Goal: Task Accomplishment & Management: Manage account settings

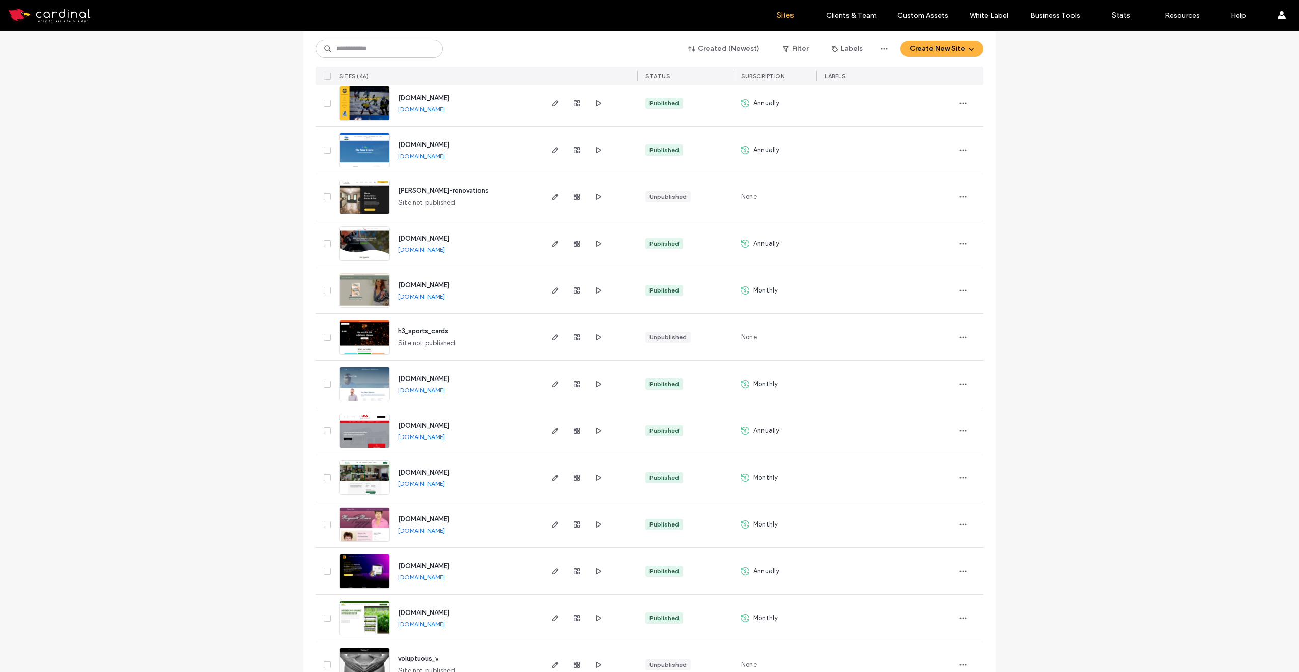
scroll to position [1720, 0]
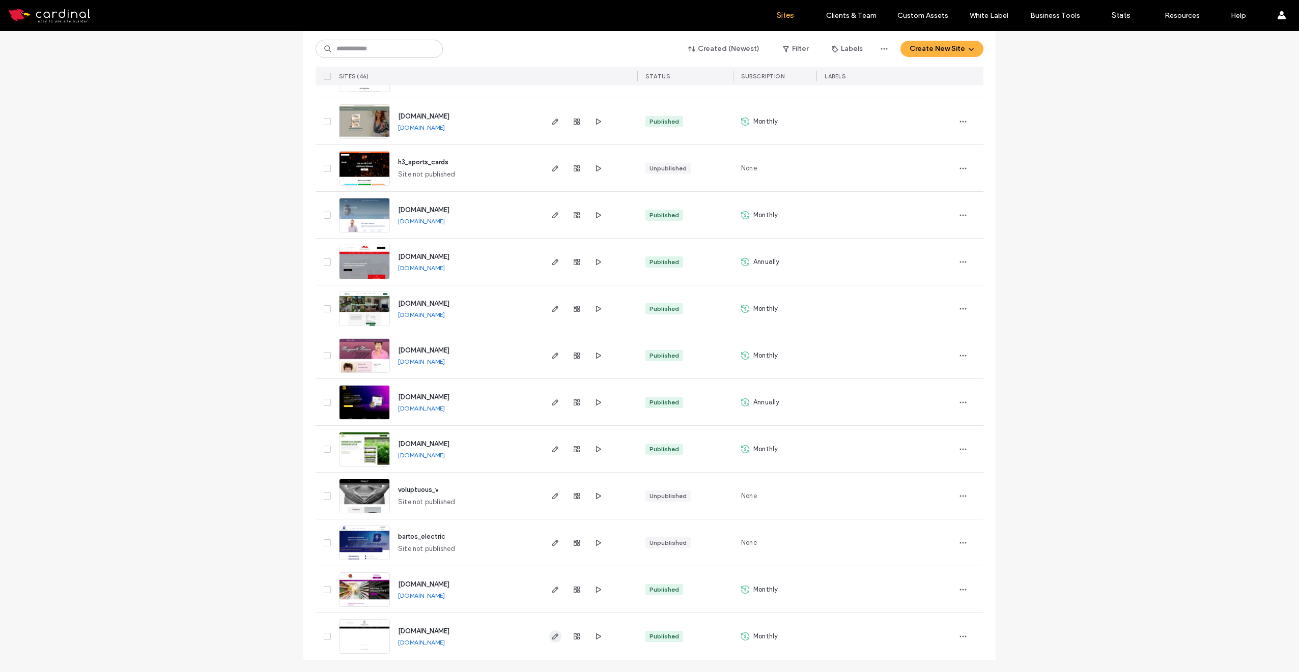
click at [553, 637] on icon "button" at bounding box center [555, 637] width 8 height 8
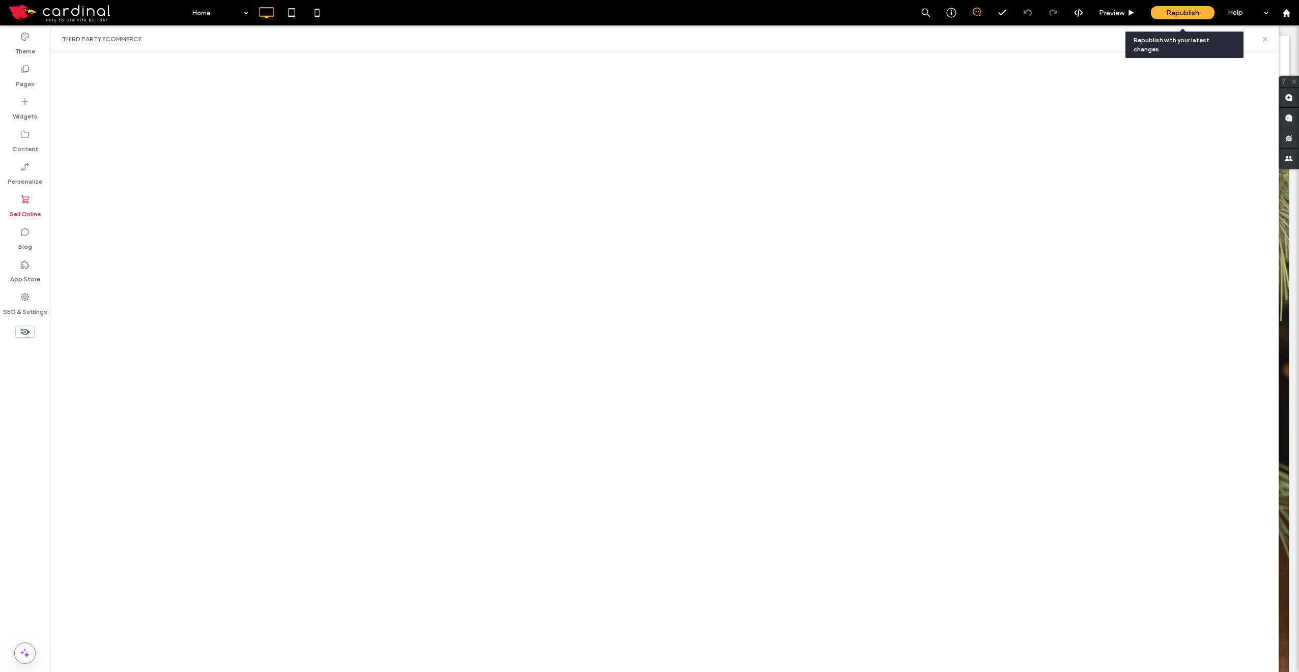
click at [1193, 11] on span "Republish" at bounding box center [1182, 13] width 33 height 9
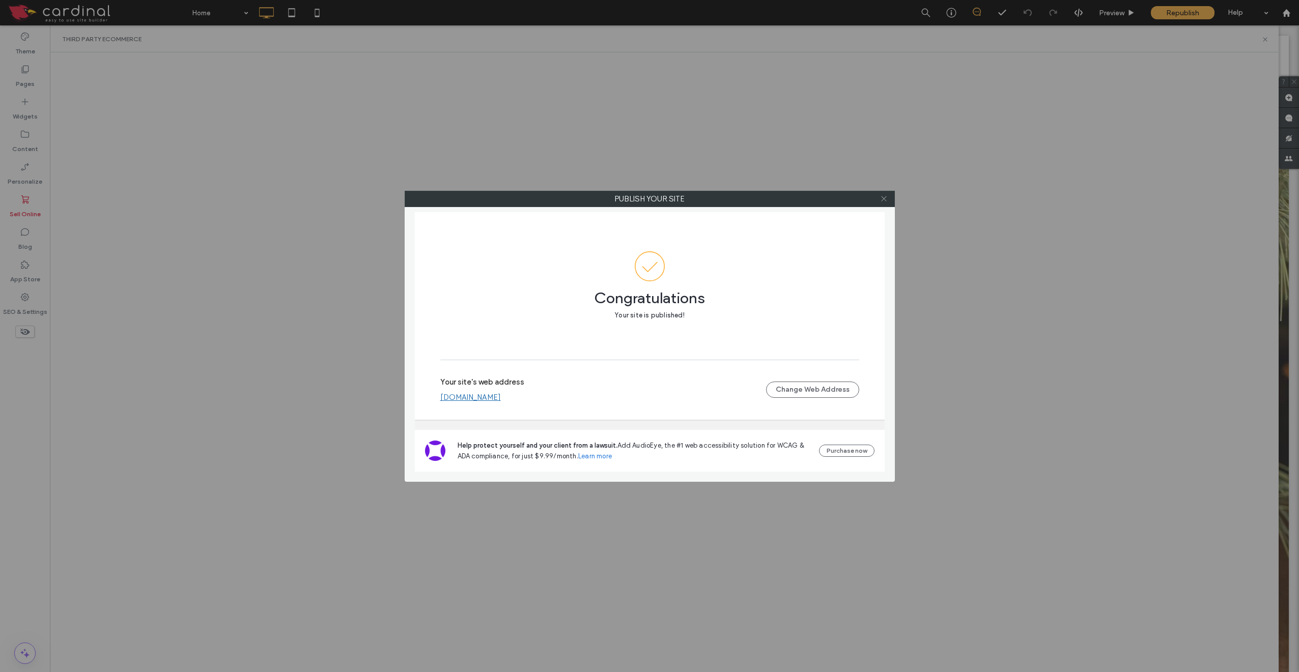
click at [887, 198] on icon at bounding box center [884, 199] width 8 height 8
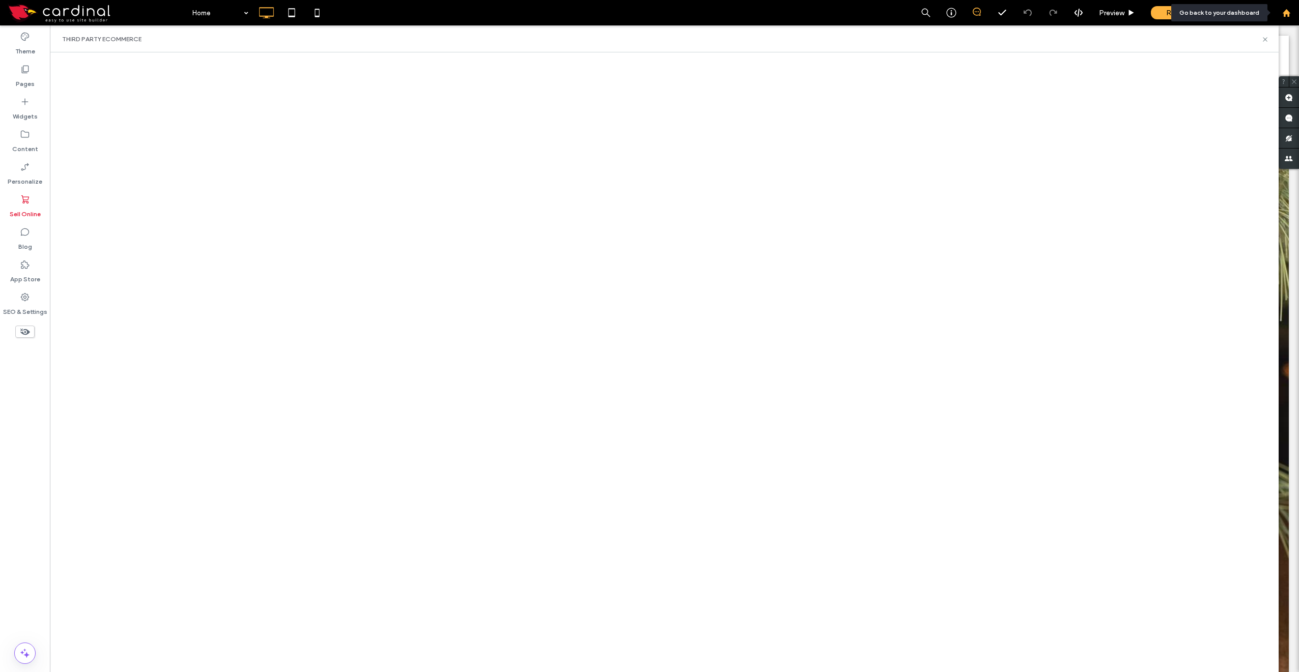
click at [1287, 18] on div at bounding box center [1285, 12] width 25 height 25
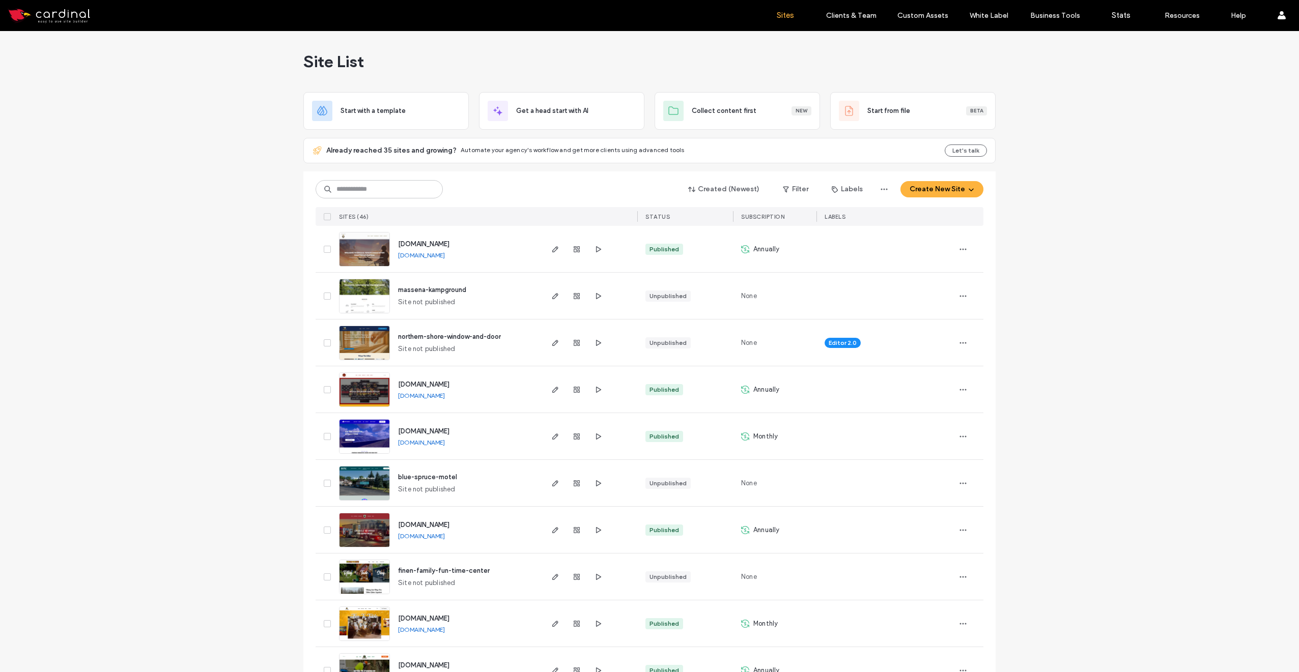
click at [793, 16] on label "Sites" at bounding box center [785, 15] width 17 height 9
click at [787, 15] on label "Sites" at bounding box center [785, 15] width 17 height 9
click at [784, 16] on label "Sites" at bounding box center [785, 15] width 17 height 9
click at [784, 19] on label "Sites" at bounding box center [785, 15] width 17 height 9
click at [848, 38] on label "Client Management" at bounding box center [853, 42] width 60 height 8
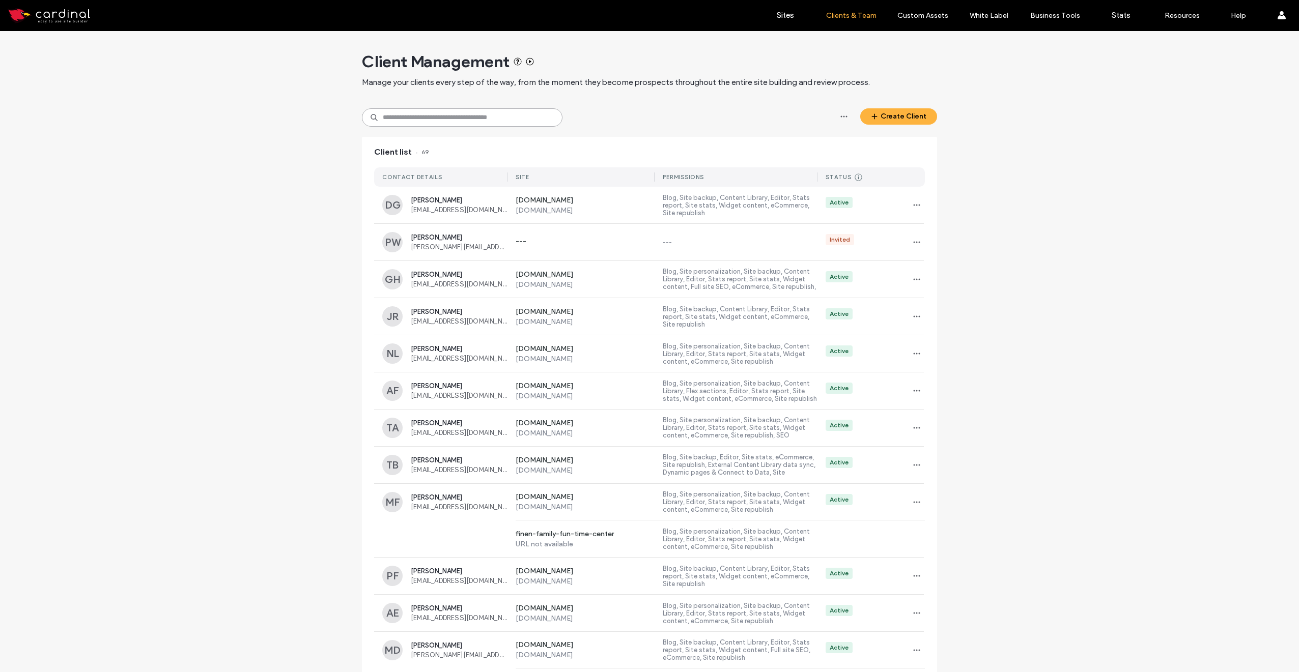
click at [453, 119] on input at bounding box center [462, 117] width 201 height 18
type input "******"
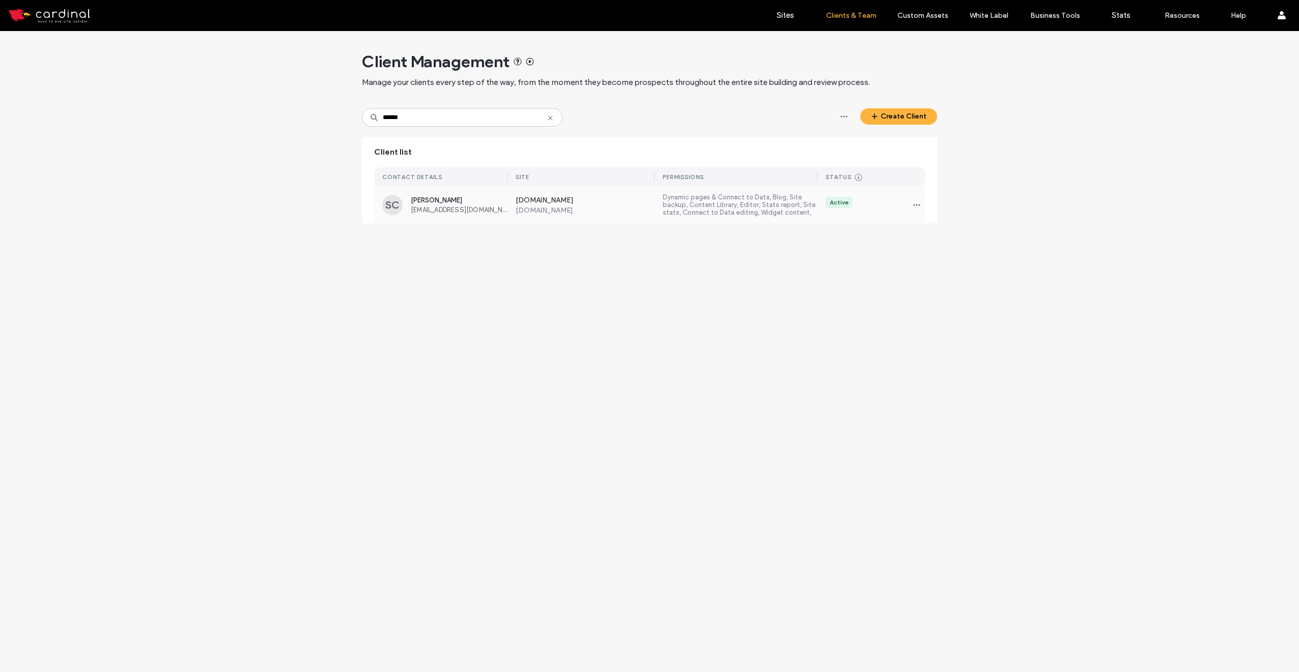
click at [469, 204] on div "[PERSON_NAME] [EMAIL_ADDRESS][DOMAIN_NAME]" at bounding box center [459, 204] width 97 height 17
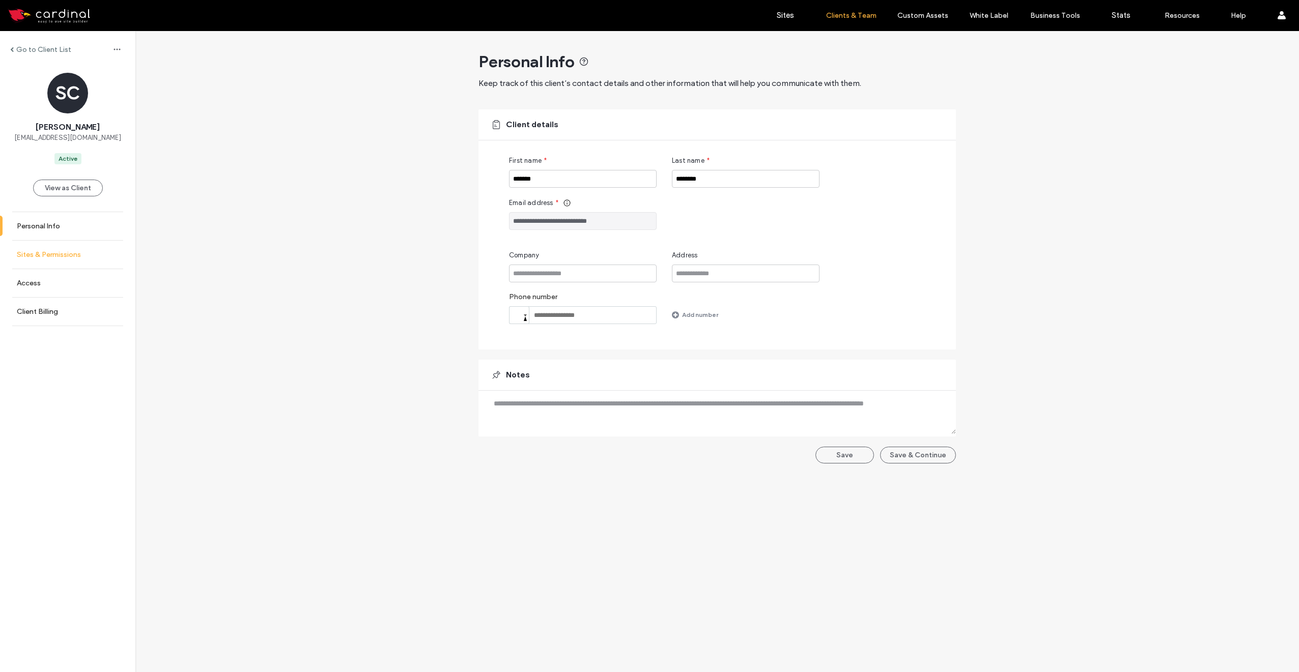
click at [45, 264] on link "Sites & Permissions" at bounding box center [67, 255] width 135 height 28
